Goal: Information Seeking & Learning: Check status

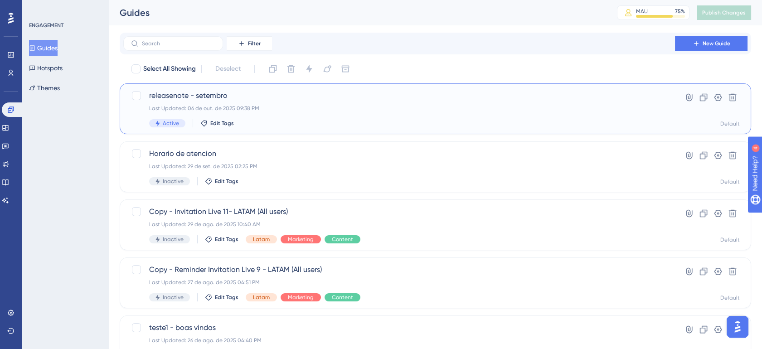
click at [369, 109] on div "Last Updated: 06 de out. de 2025 09:38 PM" at bounding box center [399, 108] width 500 height 7
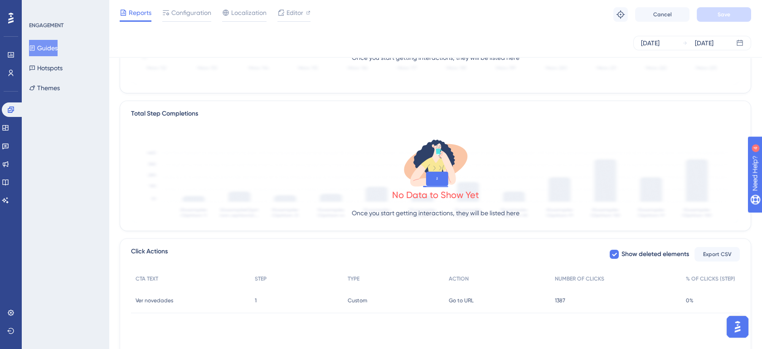
scroll to position [225, 0]
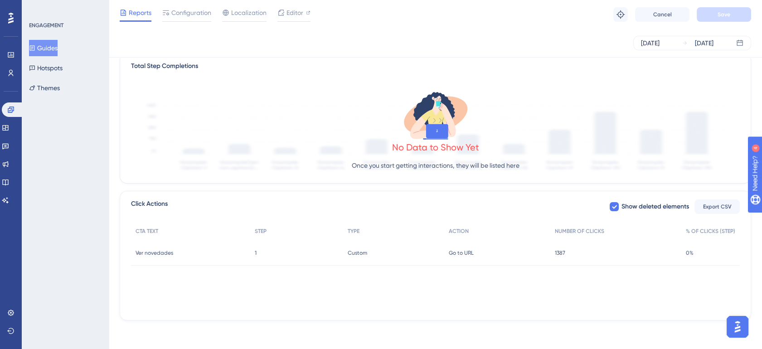
click at [562, 249] on span "1387" at bounding box center [560, 252] width 10 height 7
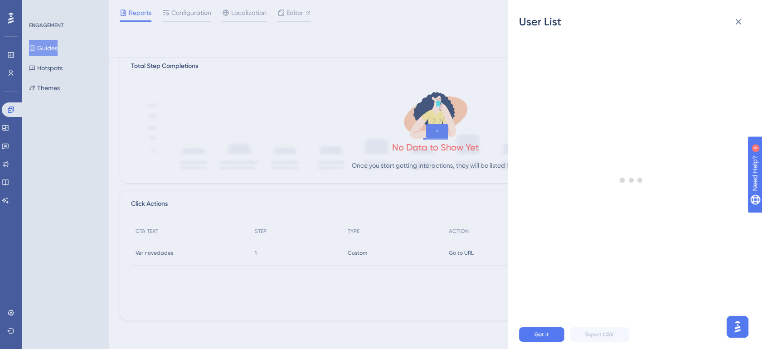
click at [419, 290] on div "User List Got it Export CSV" at bounding box center [381, 174] width 762 height 349
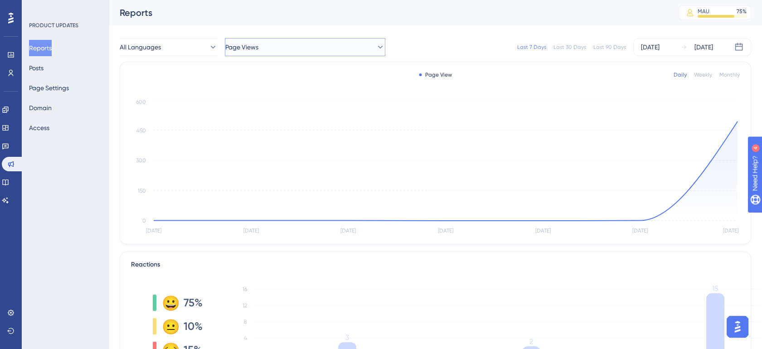
click at [331, 43] on button "Page Views" at bounding box center [305, 47] width 160 height 18
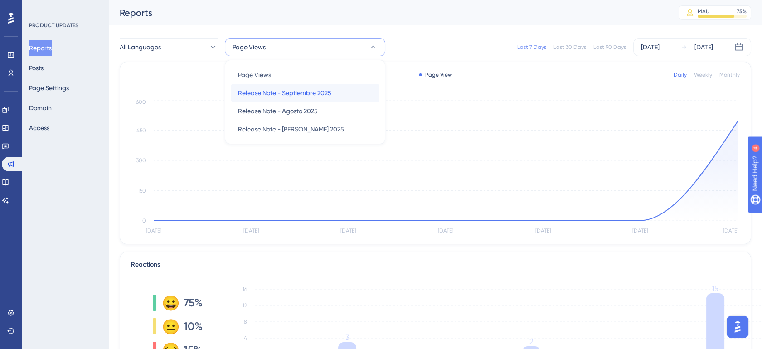
click at [315, 97] on span "Release Note - Septiembre 2025" at bounding box center [284, 92] width 93 height 11
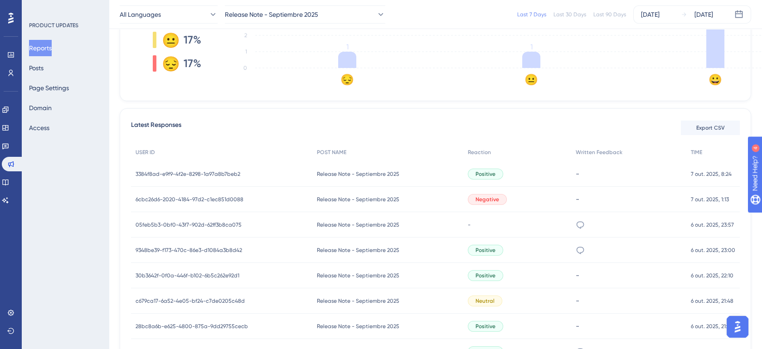
scroll to position [282, 0]
click at [543, 201] on div "Negative" at bounding box center [517, 200] width 108 height 25
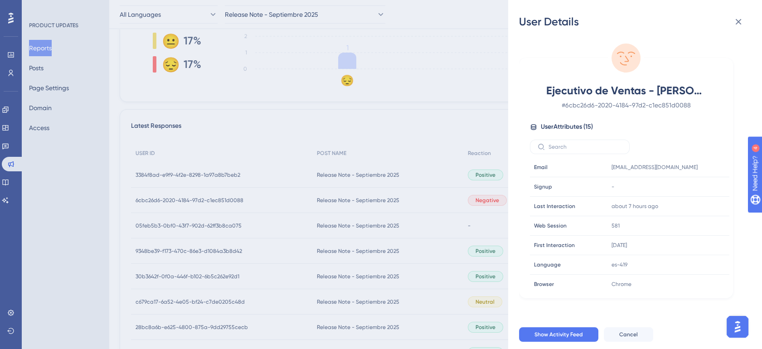
click at [450, 110] on div "User Details Ejecutivo de Ventas - [PERSON_NAME] # 6cbc26d6-2020-4184-97d2-c1ec…" at bounding box center [381, 174] width 762 height 349
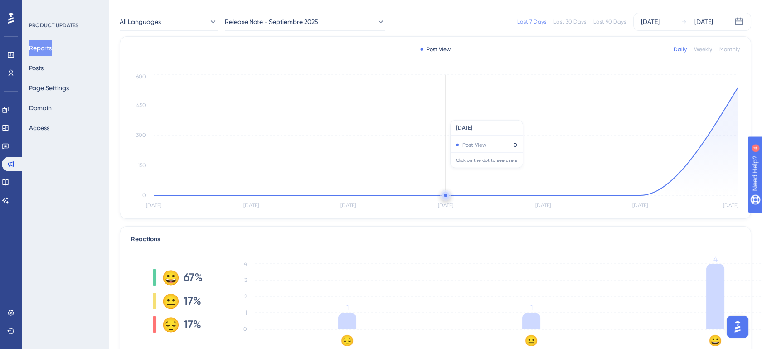
scroll to position [0, 0]
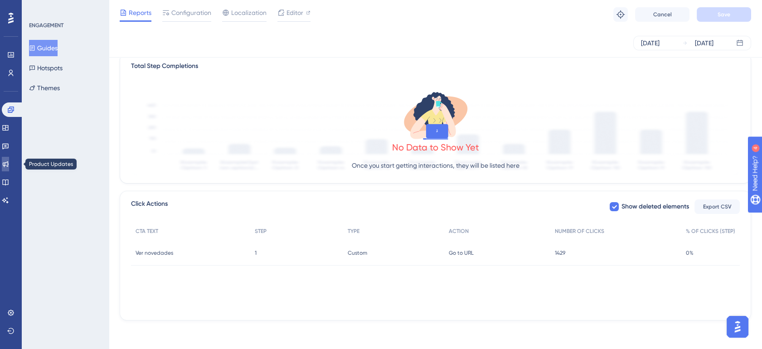
click at [9, 163] on icon at bounding box center [5, 163] width 7 height 7
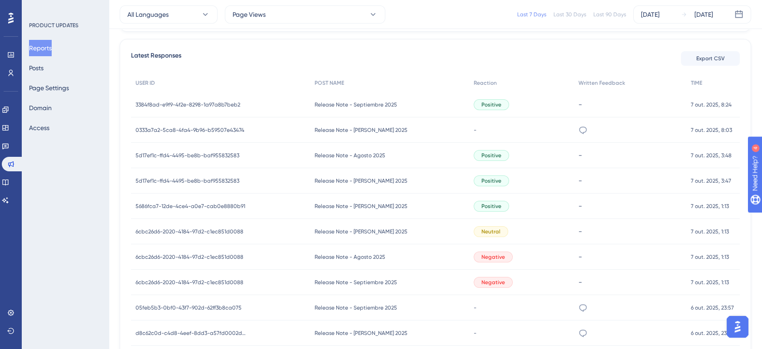
scroll to position [386, 0]
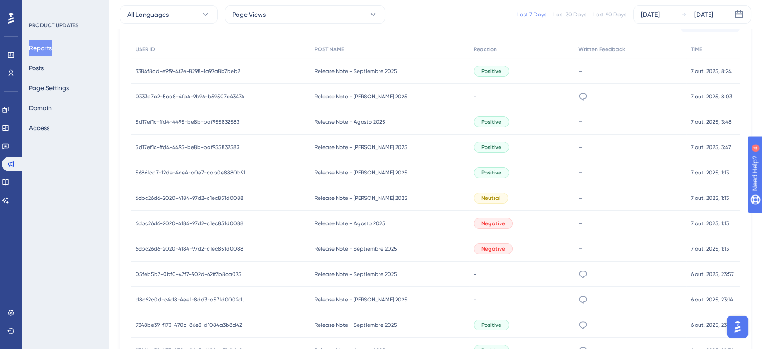
click at [533, 240] on div "Negative" at bounding box center [521, 248] width 105 height 25
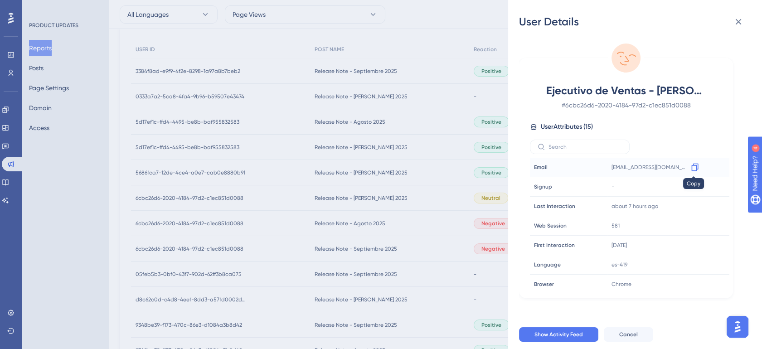
click at [691, 168] on icon at bounding box center [694, 167] width 9 height 9
click at [735, 23] on icon at bounding box center [738, 21] width 11 height 11
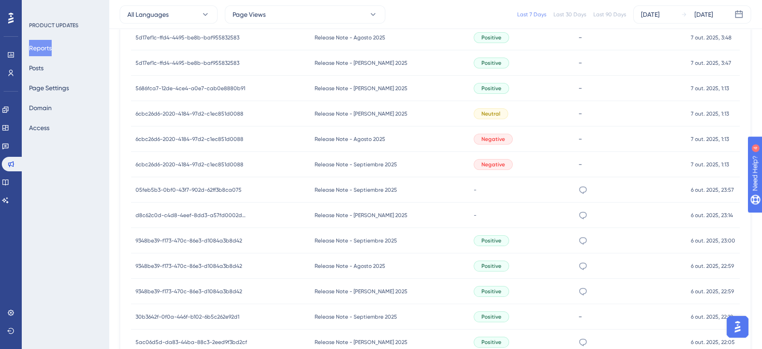
scroll to position [537, 0]
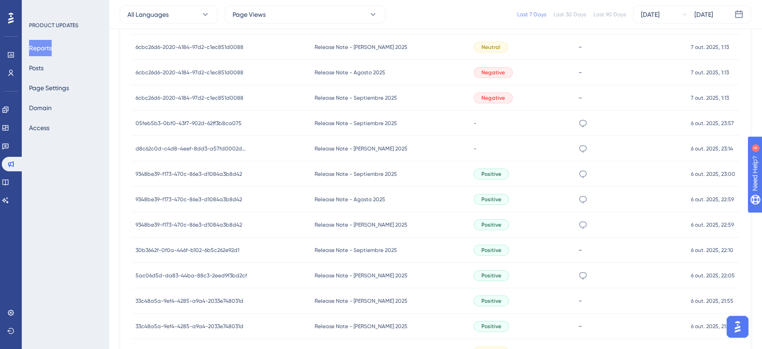
click at [232, 100] on span "6cbc26d6-2020-4184-97d2-c1ec851d0088" at bounding box center [190, 97] width 108 height 7
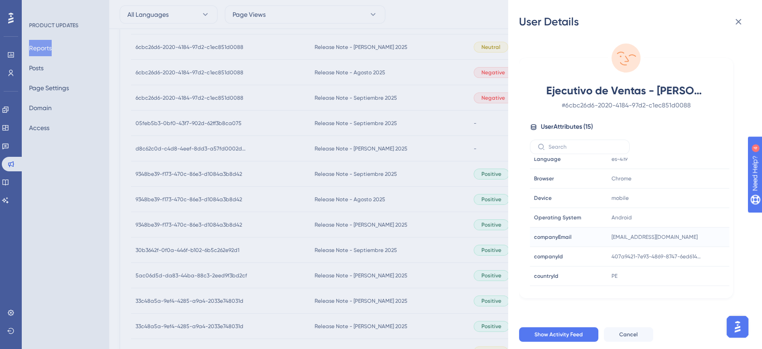
scroll to position [158, 0]
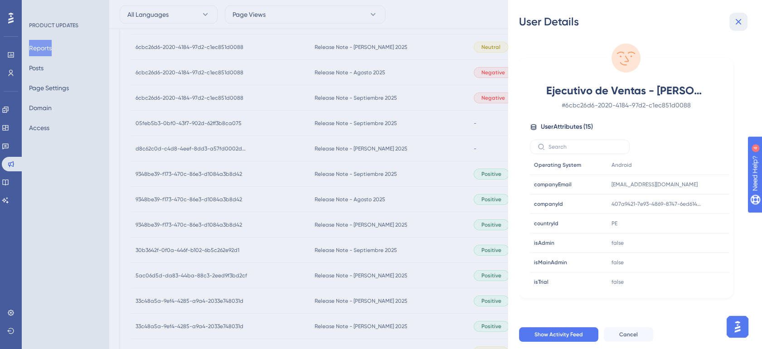
drag, startPoint x: 740, startPoint y: 26, endPoint x: 723, endPoint y: 22, distance: 16.9
click at [740, 26] on icon at bounding box center [738, 21] width 11 height 11
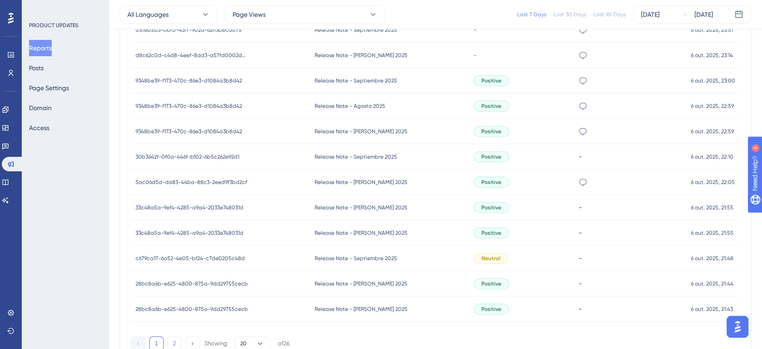
scroll to position [672, 0]
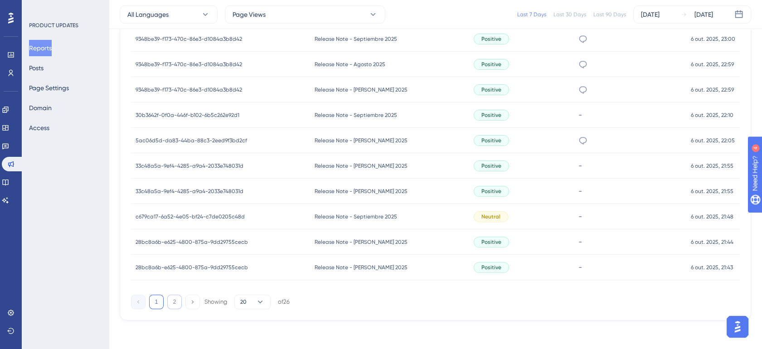
click at [176, 300] on button "2" at bounding box center [174, 302] width 15 height 15
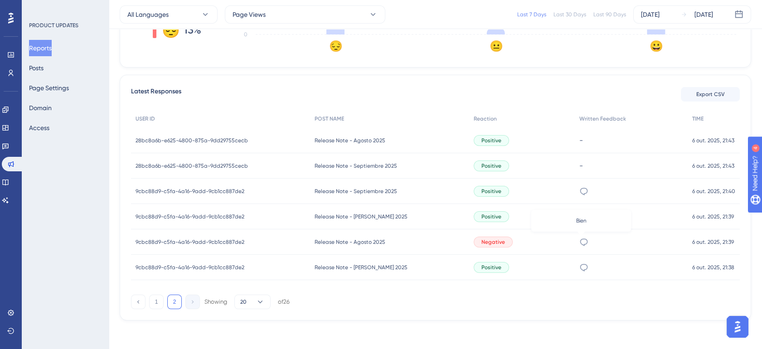
click at [580, 243] on icon at bounding box center [583, 242] width 9 height 9
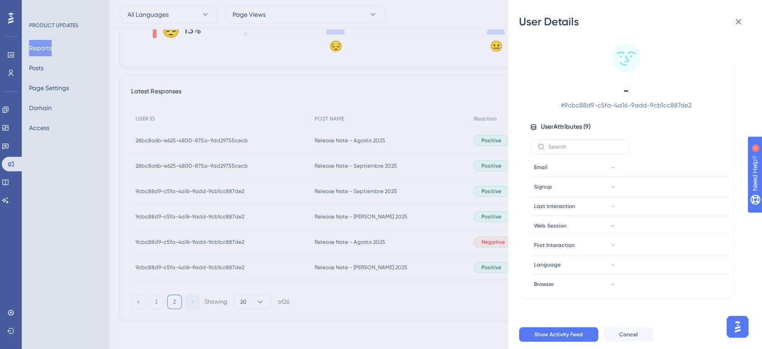
click at [471, 245] on div "User Details - # 9cbc88d9-c5fa-4a16-9add-9cb1cc887de2 User Attributes ( 9 ) Ema…" at bounding box center [381, 174] width 762 height 349
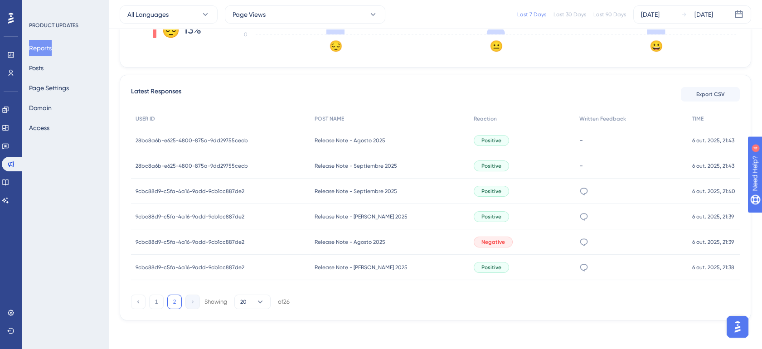
click at [427, 238] on div "Release Note - Agosto 2025 Release Note - Agosto 2025" at bounding box center [390, 241] width 160 height 25
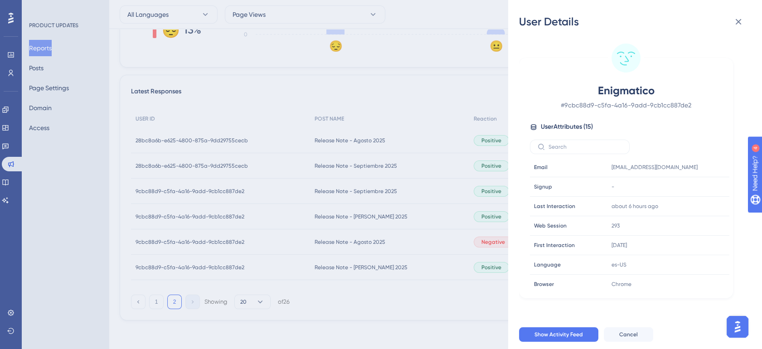
click at [427, 238] on div "User Details Enigmatico # 9cbc88d9-c5fa-4a16-9add-9cb1cc887de2 User Attributes …" at bounding box center [381, 174] width 762 height 349
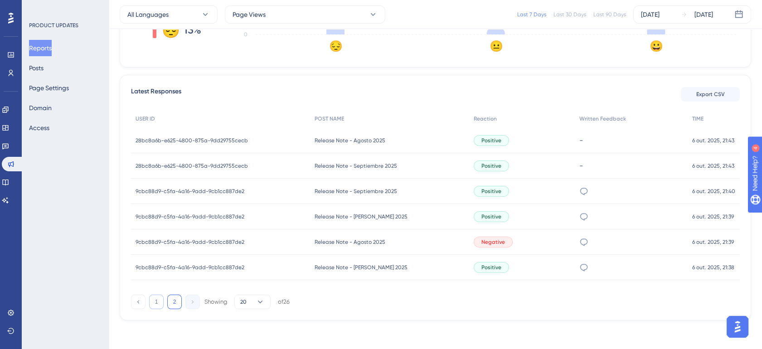
click at [159, 301] on button "1" at bounding box center [156, 302] width 15 height 15
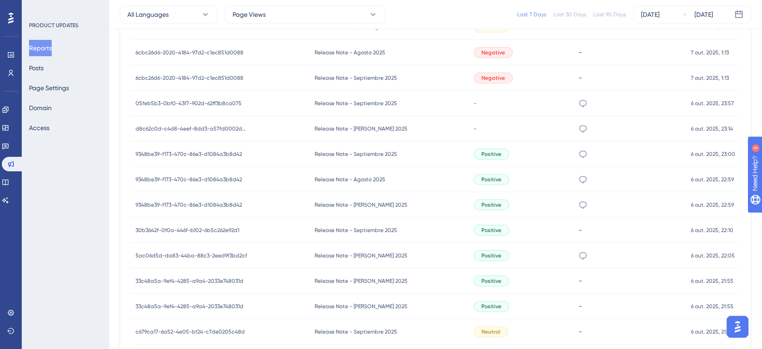
scroll to position [568, 0]
